Goal: Information Seeking & Learning: Learn about a topic

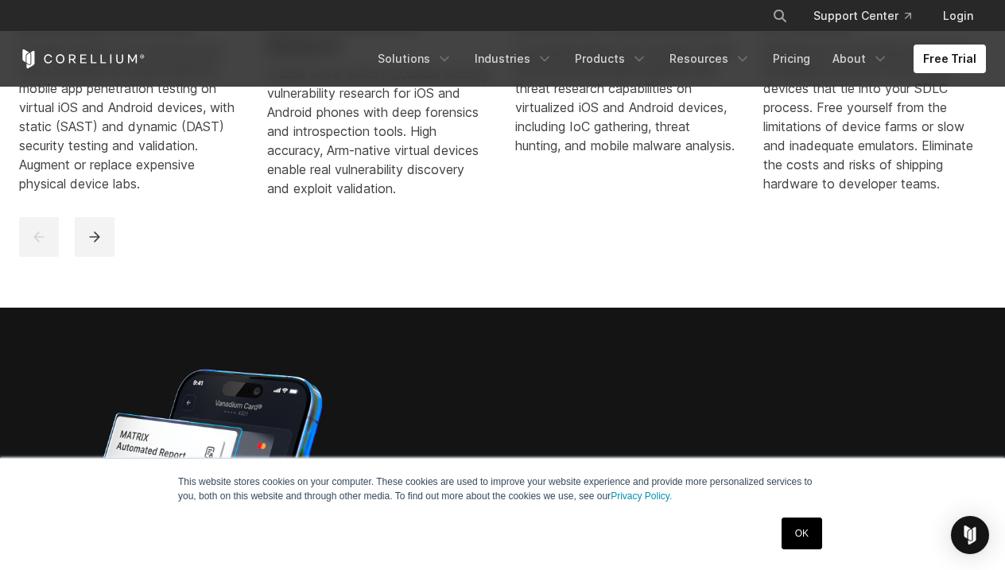
scroll to position [994, 0]
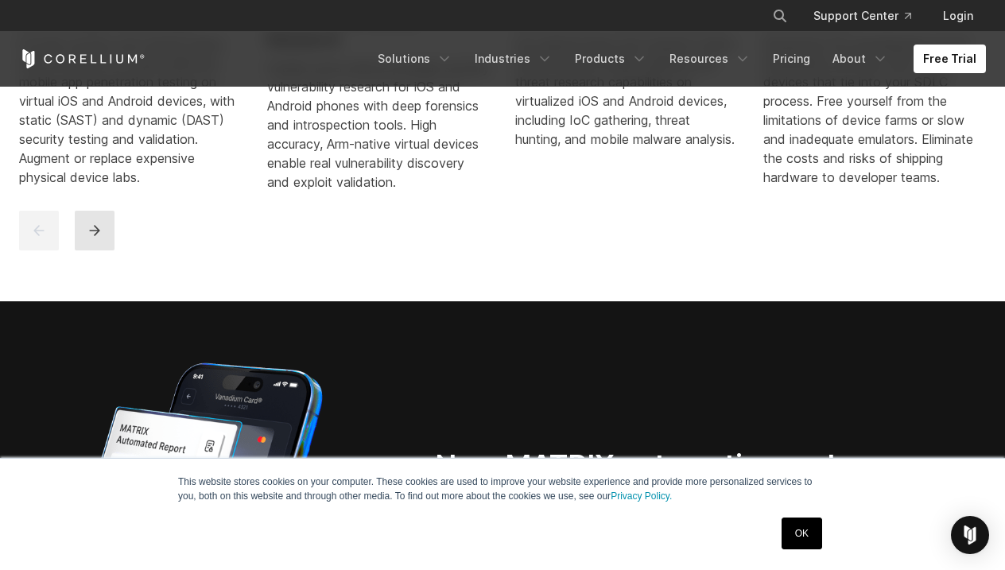
click at [92, 235] on icon "next" at bounding box center [94, 230] width 10 height 10
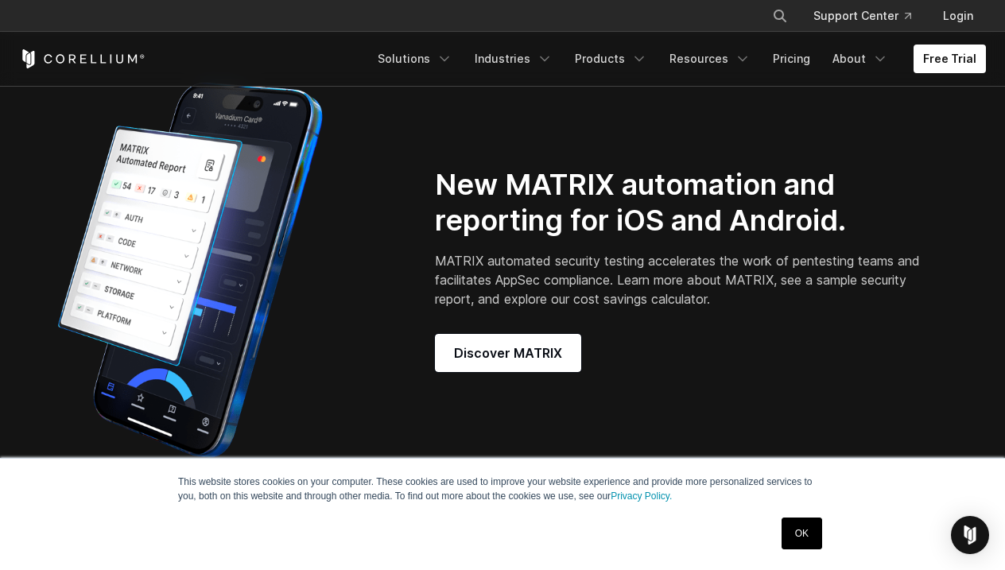
scroll to position [1276, 0]
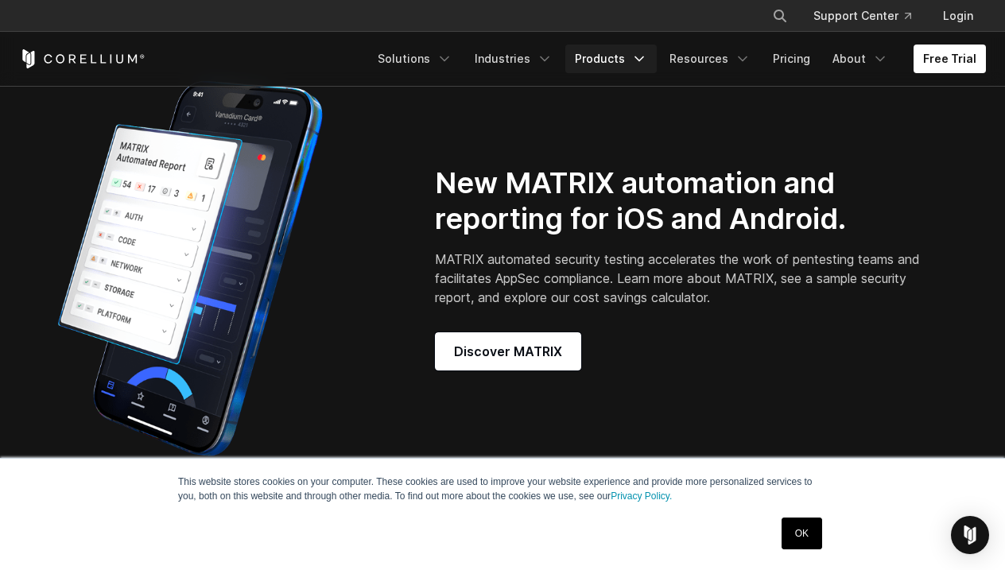
click at [629, 52] on link "Products" at bounding box center [610, 59] width 91 height 29
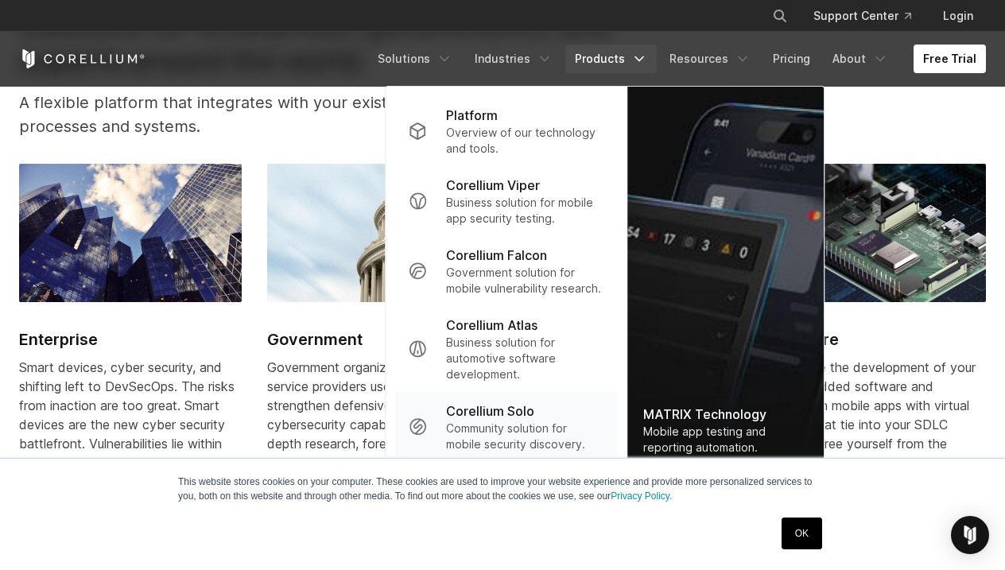
scroll to position [1833, 0]
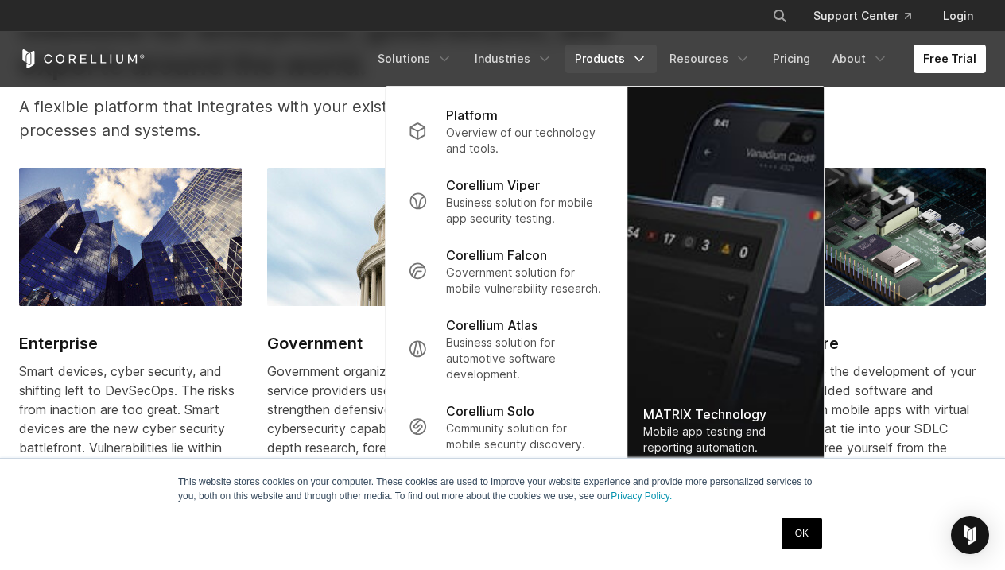
click at [800, 532] on link "OK" at bounding box center [801, 533] width 41 height 32
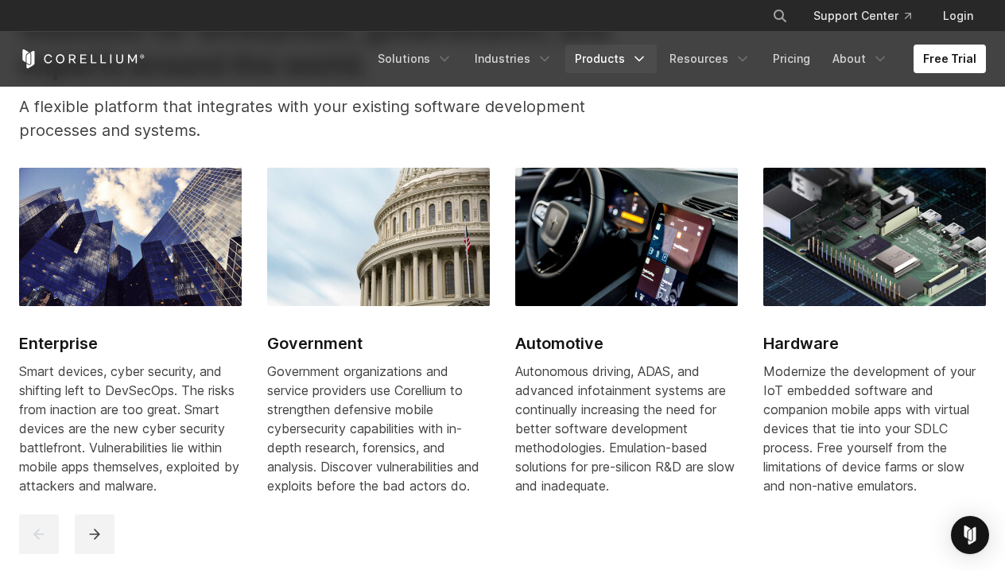
click at [624, 56] on link "Products" at bounding box center [610, 59] width 91 height 29
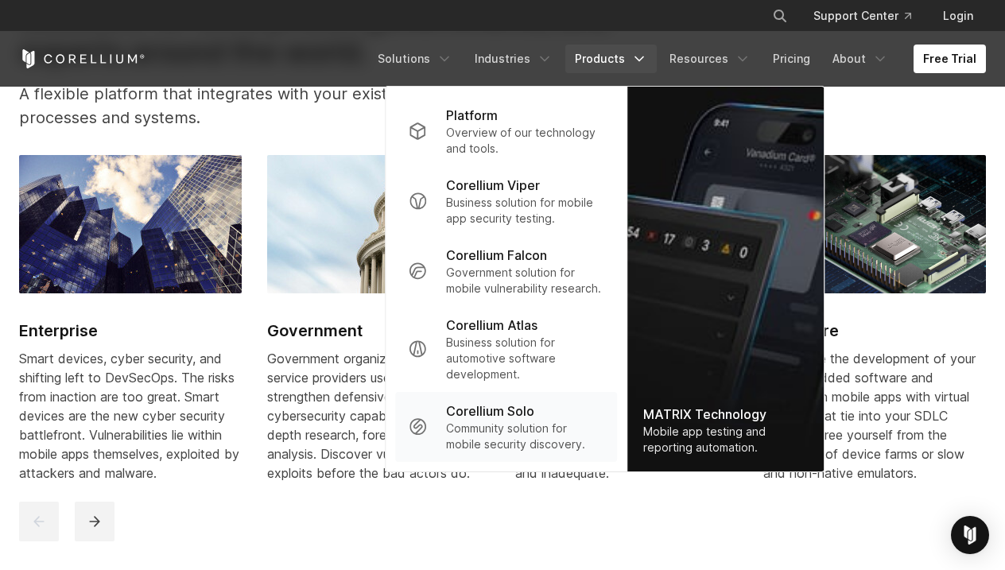
scroll to position [1839, 0]
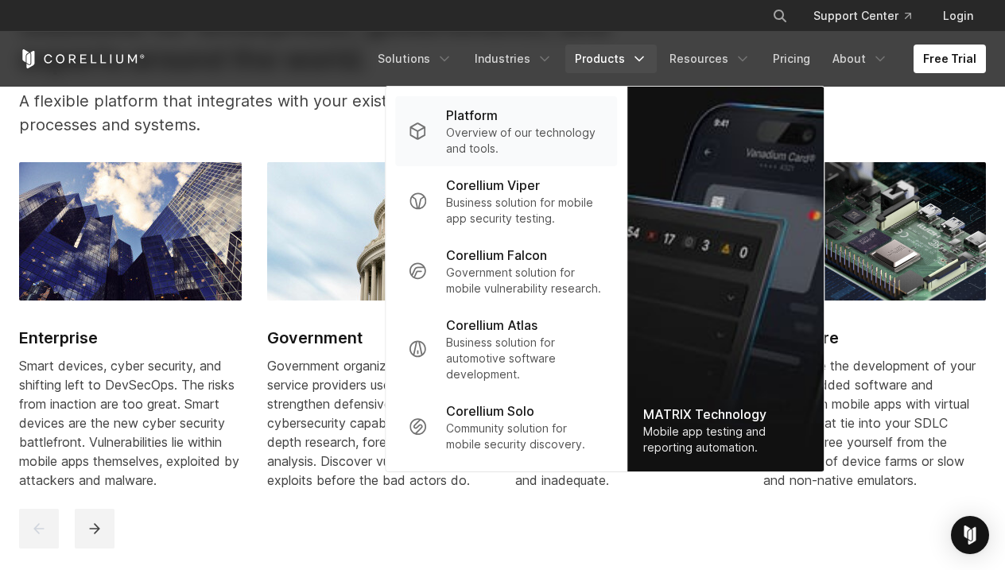
click at [491, 108] on p "Platform" at bounding box center [472, 115] width 52 height 19
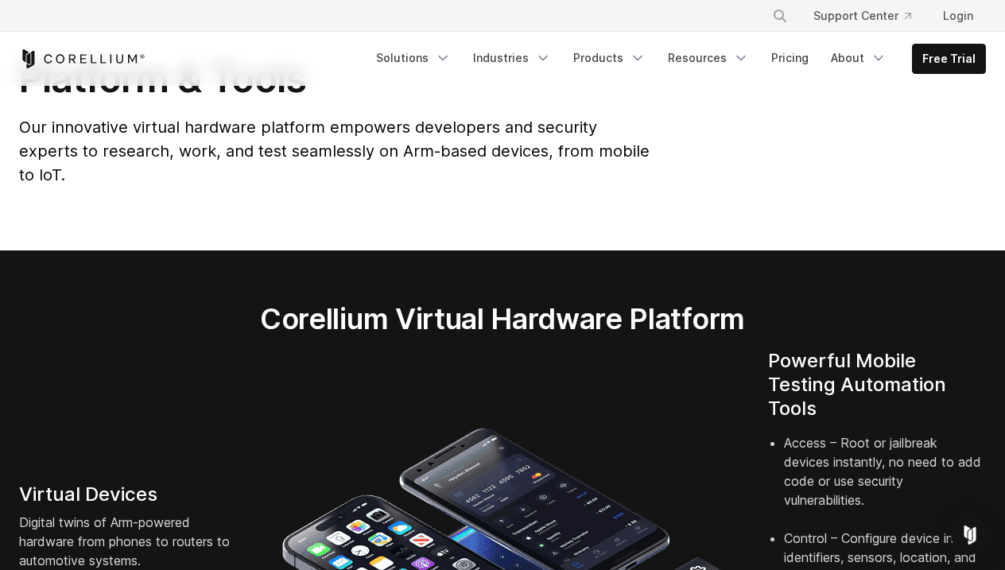
scroll to position [106, 0]
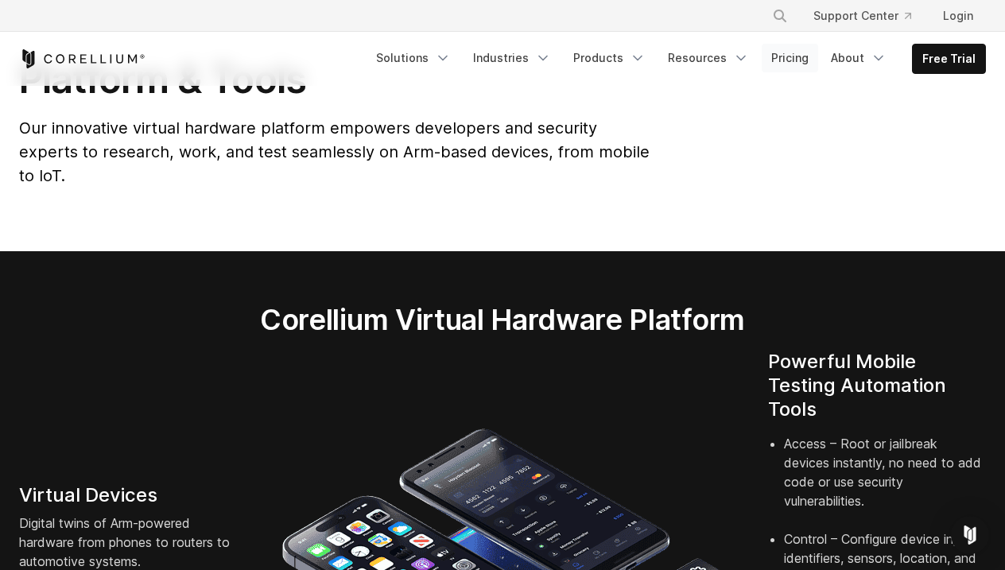
click at [796, 52] on link "Pricing" at bounding box center [789, 58] width 56 height 29
click at [850, 52] on link "About" at bounding box center [858, 58] width 75 height 29
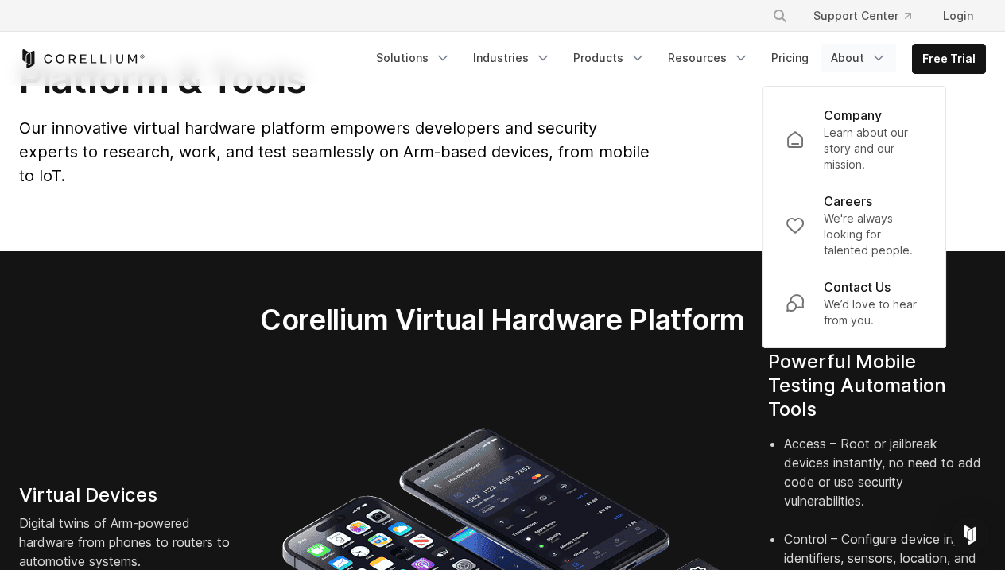
click at [731, 121] on div "Platform & Tools Our innovative virtual hardware platform empowers developers a…" at bounding box center [502, 128] width 998 height 145
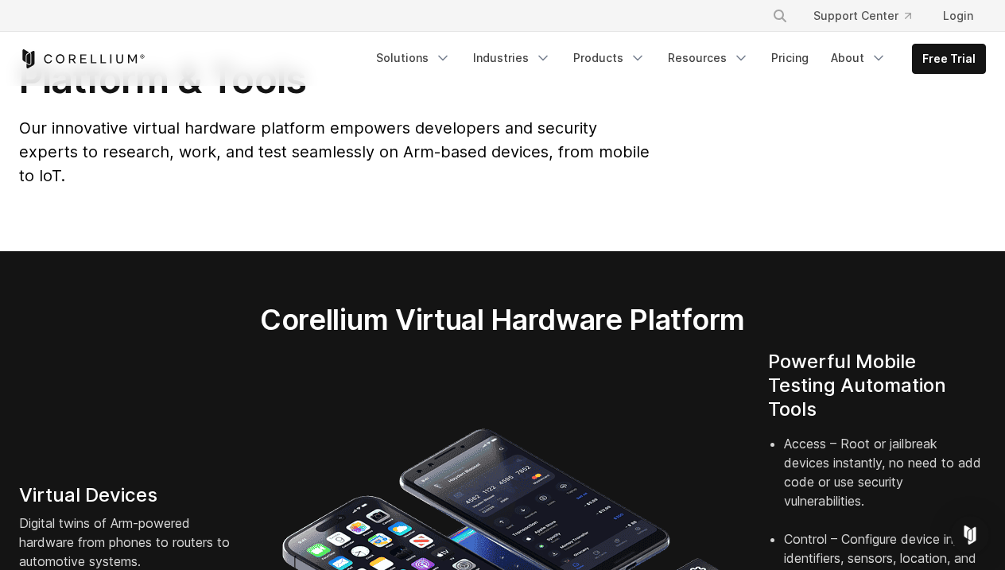
click at [947, 62] on link "Free Trial" at bounding box center [948, 59] width 72 height 29
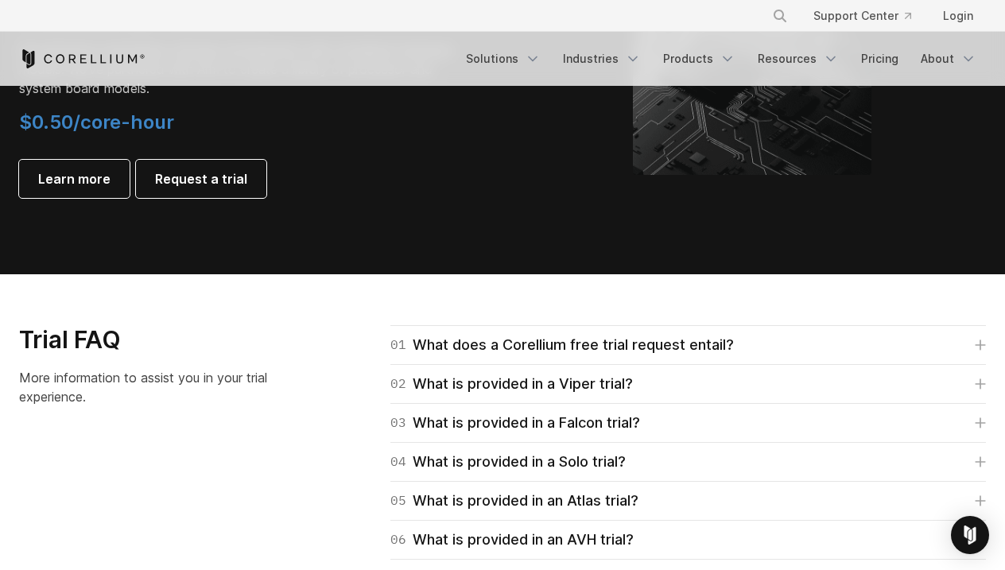
scroll to position [2074, 0]
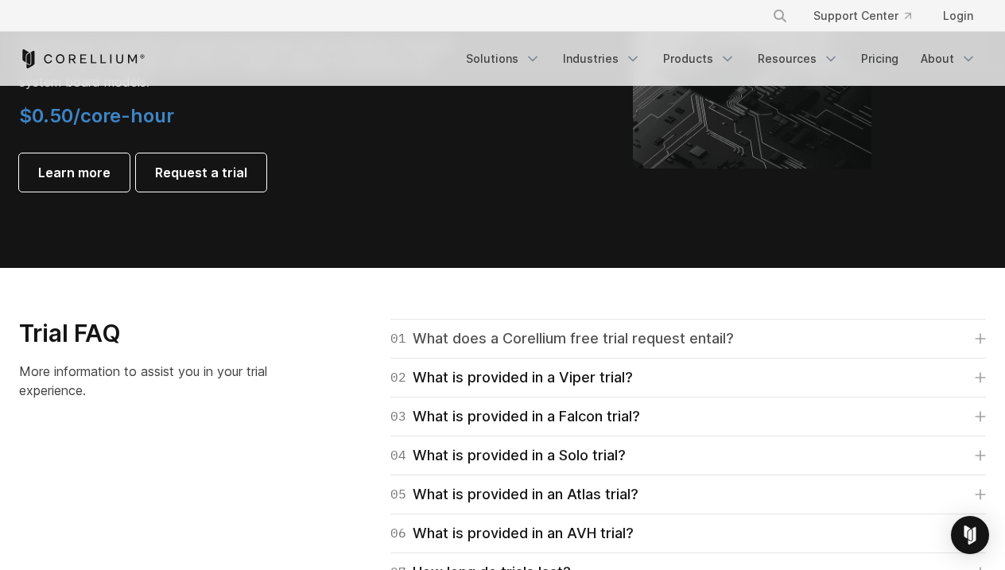
click at [579, 339] on div "01 What does a Corellium free trial request entail?" at bounding box center [561, 338] width 343 height 22
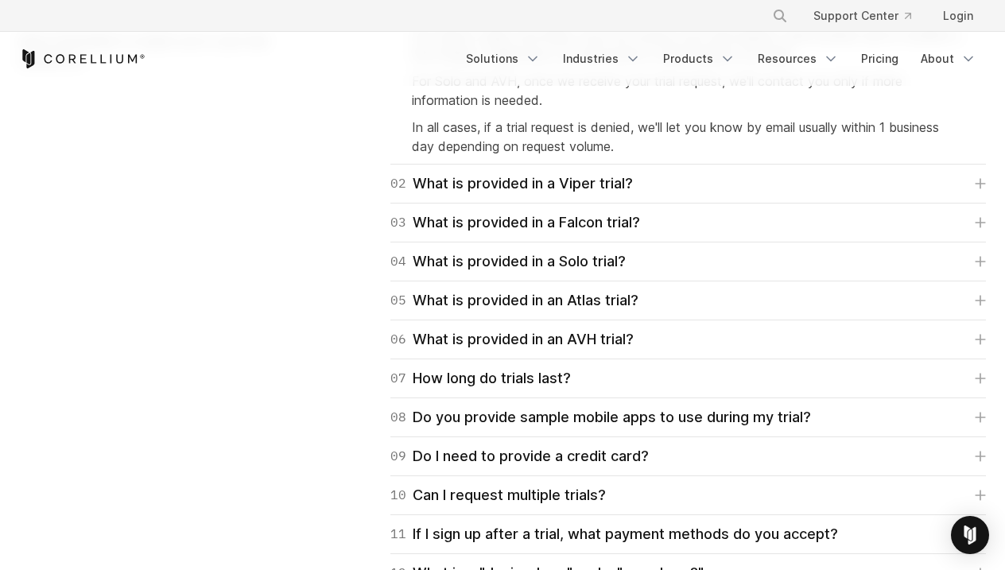
scroll to position [2406, 0]
click at [483, 378] on div "07 How long do trials last?" at bounding box center [480, 377] width 180 height 22
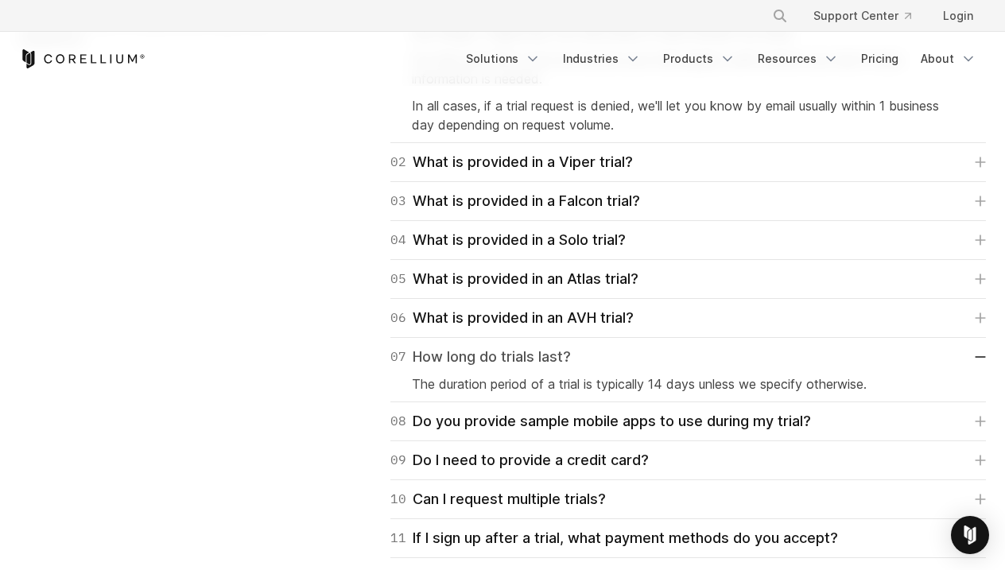
scroll to position [2435, 0]
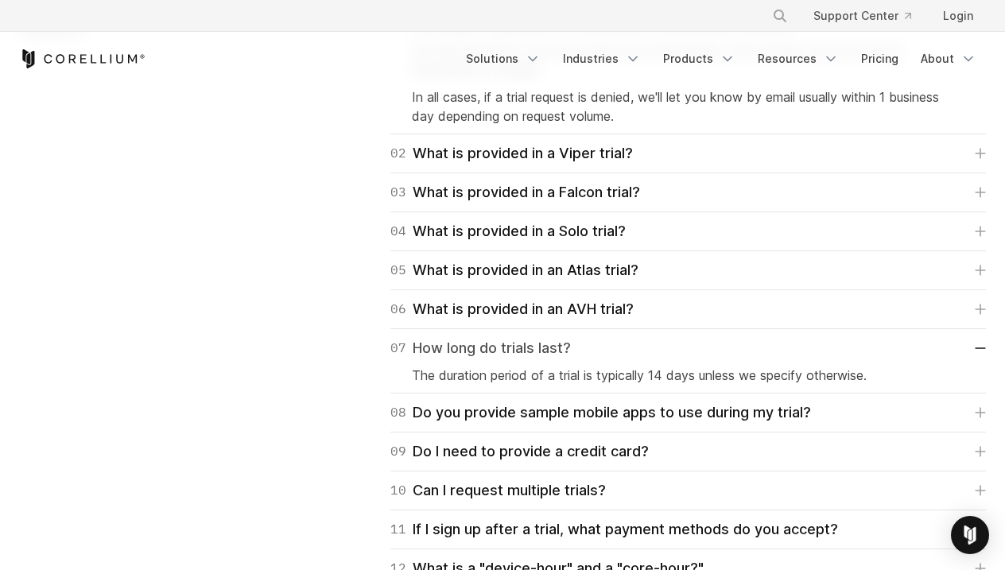
click at [460, 354] on div "07 How long do trials last?" at bounding box center [480, 348] width 180 height 22
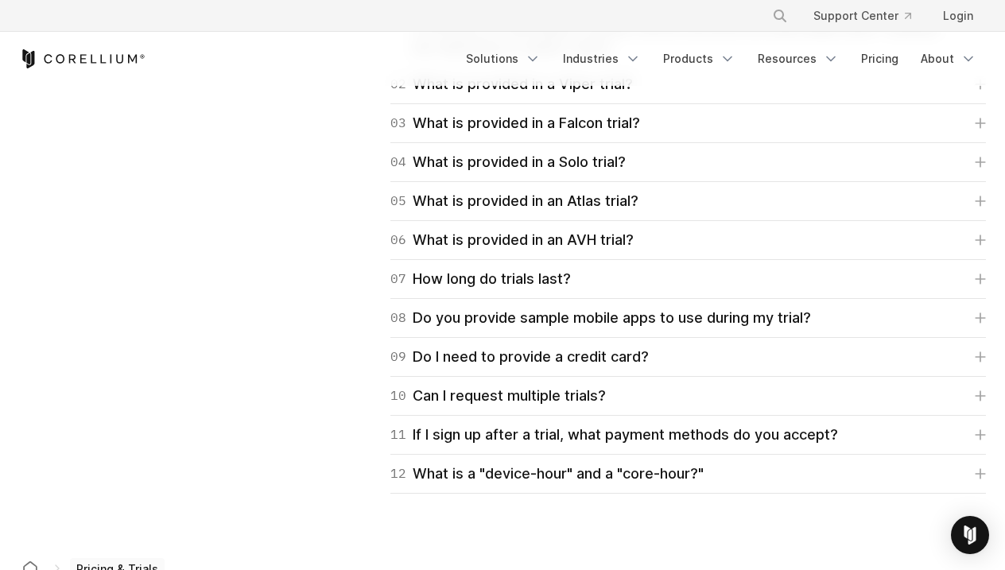
scroll to position [2505, 0]
click at [680, 430] on div "11 If I sign up after a trial, what payment methods do you accept?" at bounding box center [613, 434] width 447 height 22
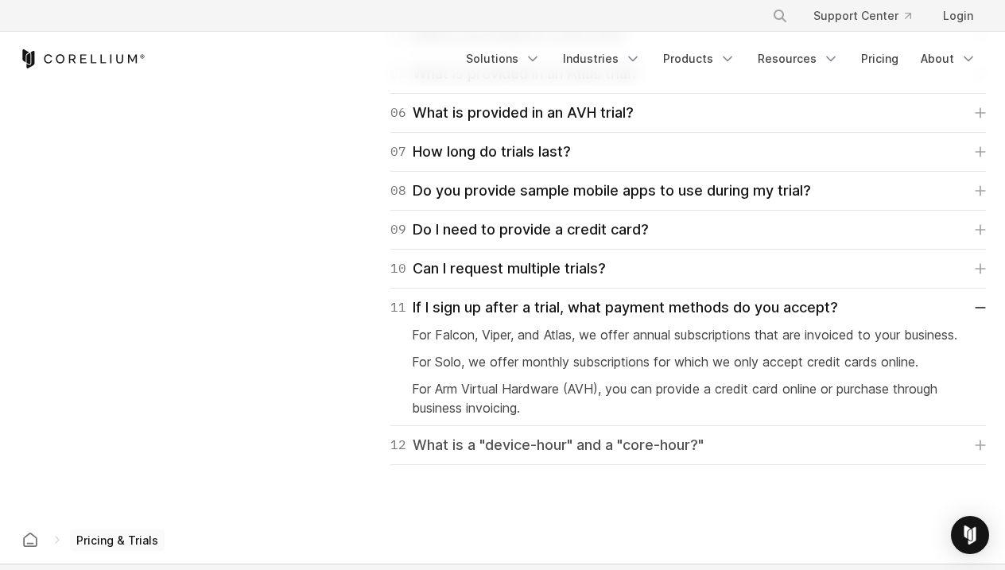
scroll to position [2629, 0]
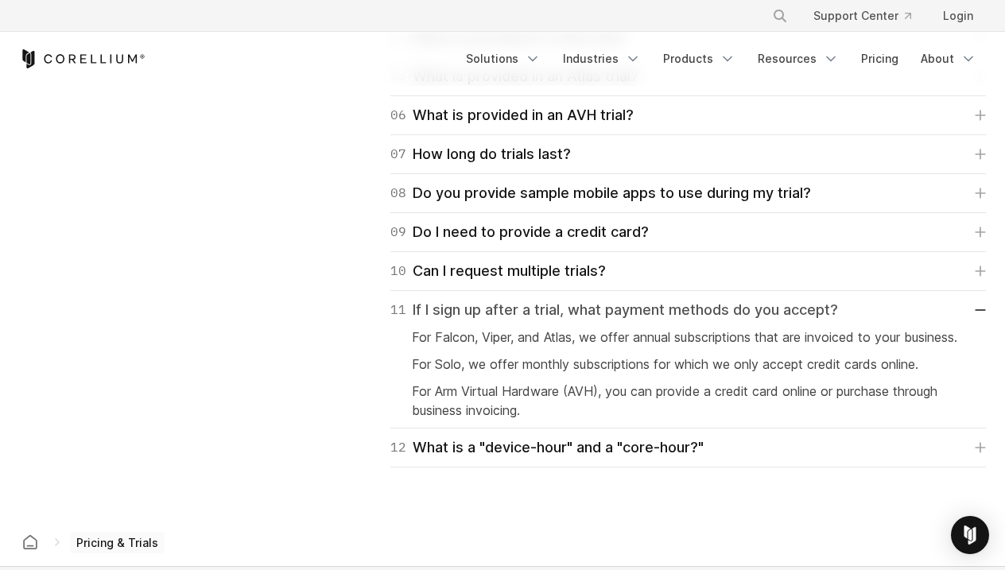
click at [523, 312] on div "11 If I sign up after a trial, what payment methods do you accept?" at bounding box center [613, 310] width 447 height 22
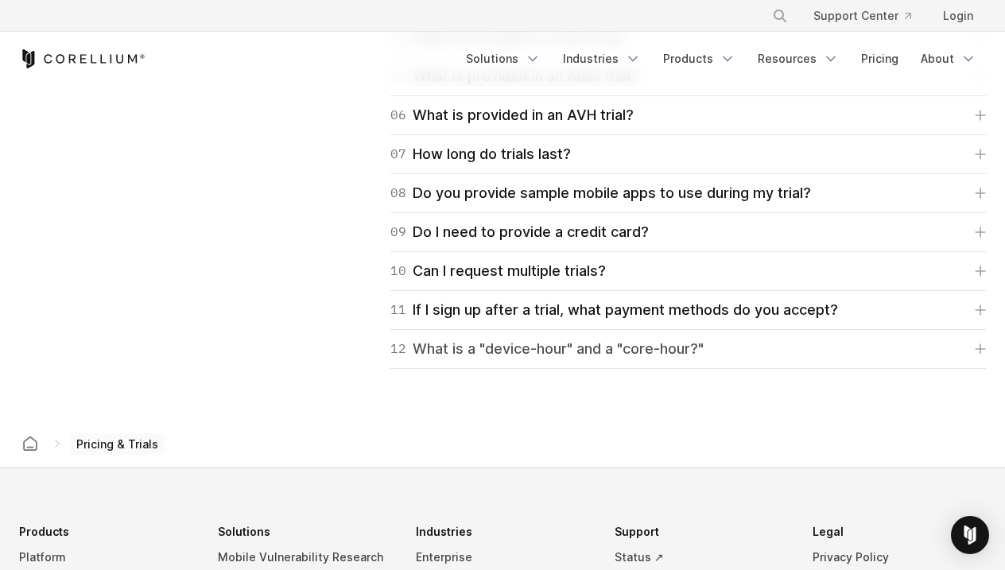
click at [589, 343] on div "12 What is a "device-hour" and a "core-hour?"" at bounding box center [546, 349] width 313 height 22
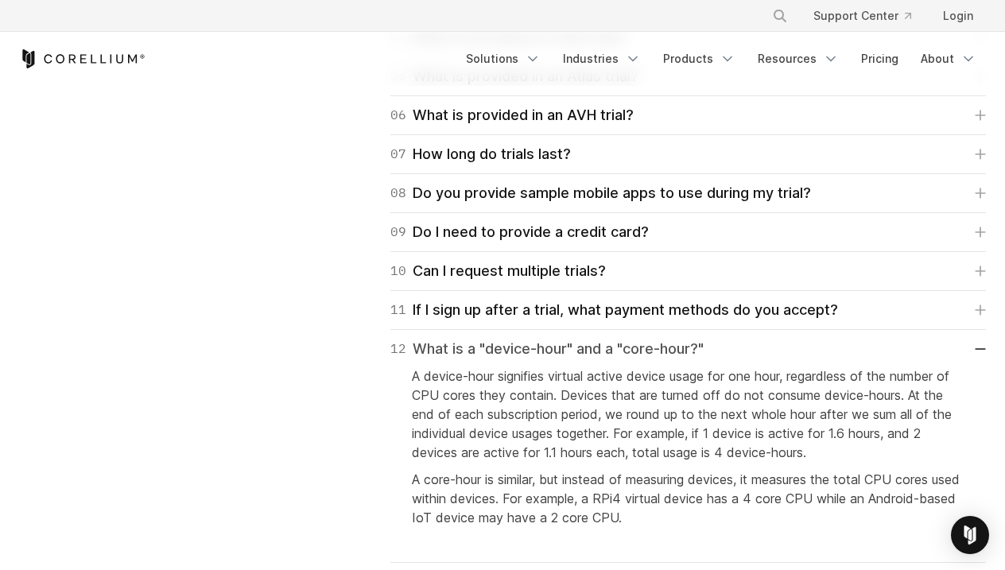
click at [589, 343] on div "12 What is a "device-hour" and a "core-hour?"" at bounding box center [546, 349] width 313 height 22
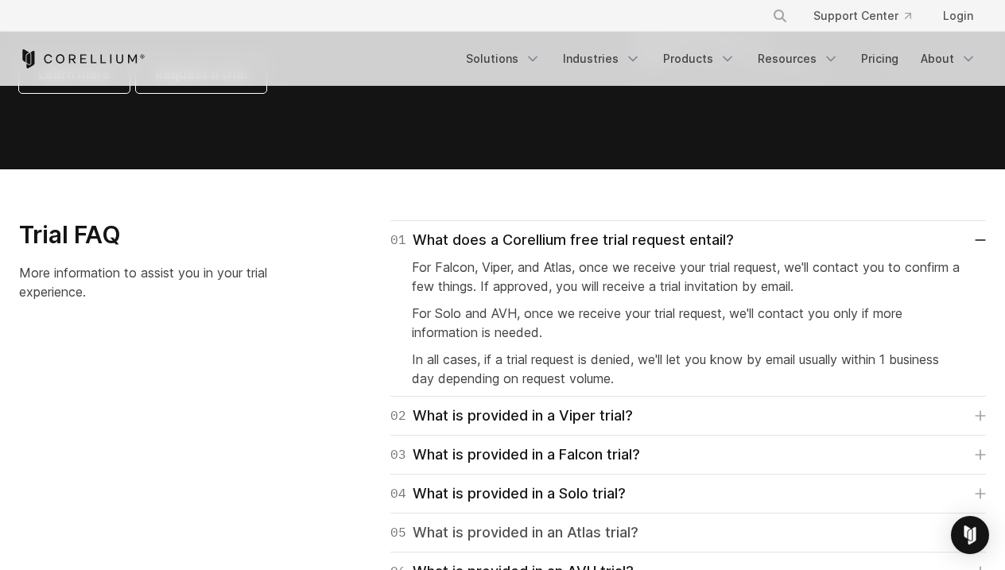
scroll to position [2170, 0]
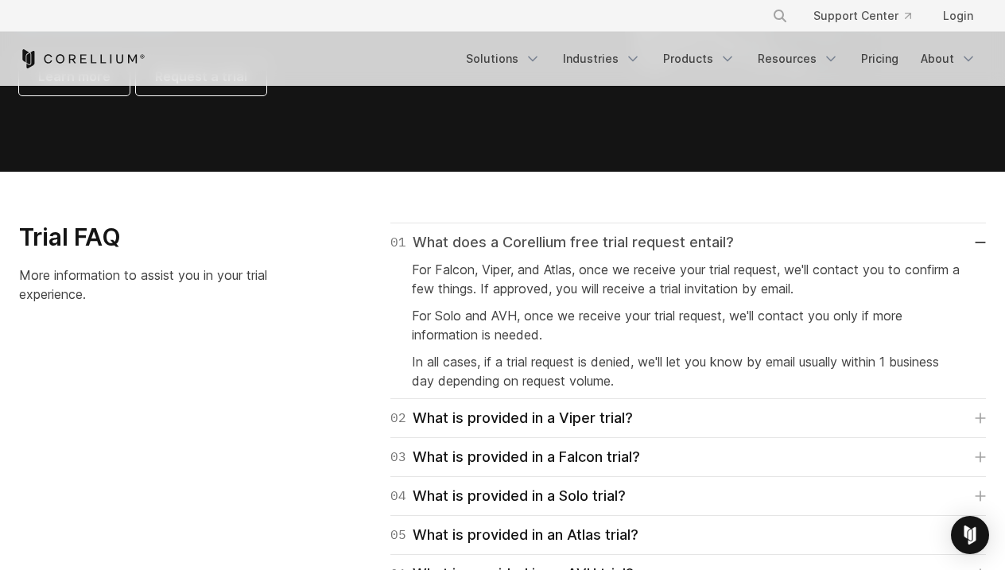
click at [498, 242] on div "01 What does a Corellium free trial request entail?" at bounding box center [561, 242] width 343 height 22
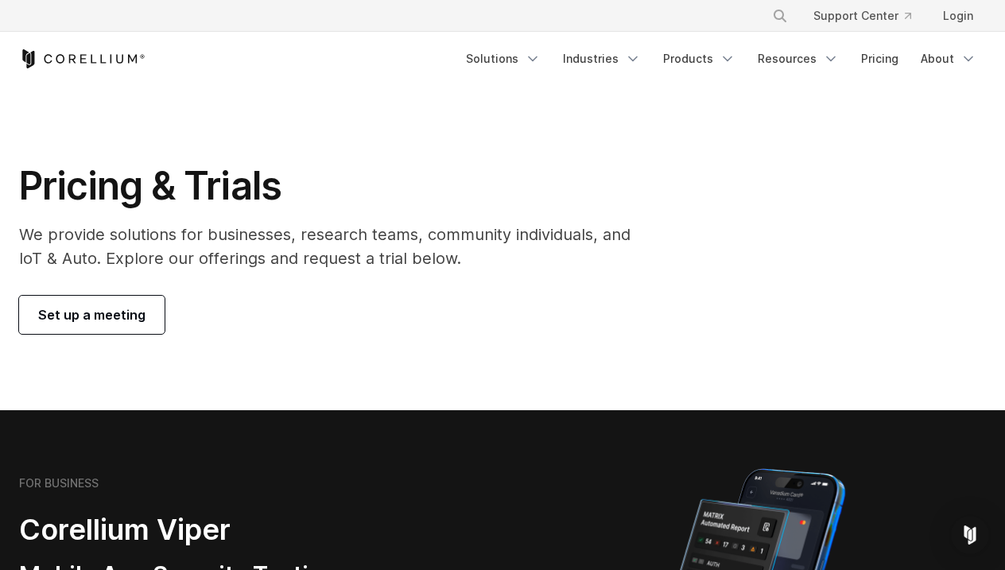
scroll to position [0, 0]
